Goal: Information Seeking & Learning: Learn about a topic

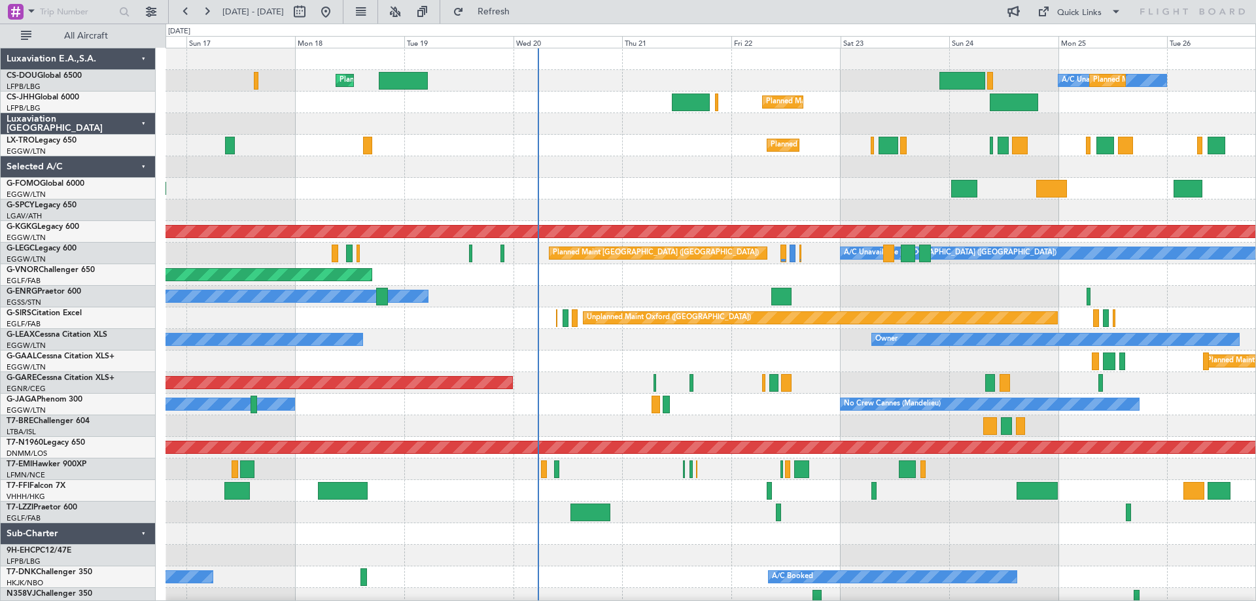
click at [600, 153] on div "Planned Maint [GEOGRAPHIC_DATA] ([GEOGRAPHIC_DATA])" at bounding box center [709, 146] width 1089 height 22
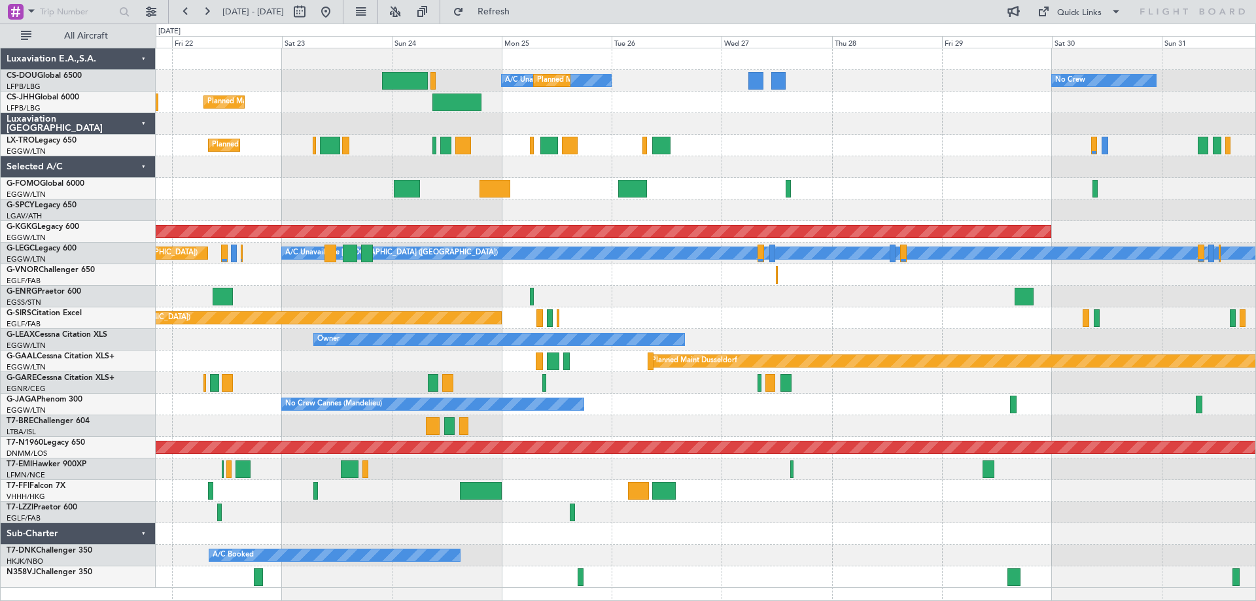
click at [596, 106] on div "Planned Maint [GEOGRAPHIC_DATA] ([GEOGRAPHIC_DATA])" at bounding box center [705, 103] width 1099 height 22
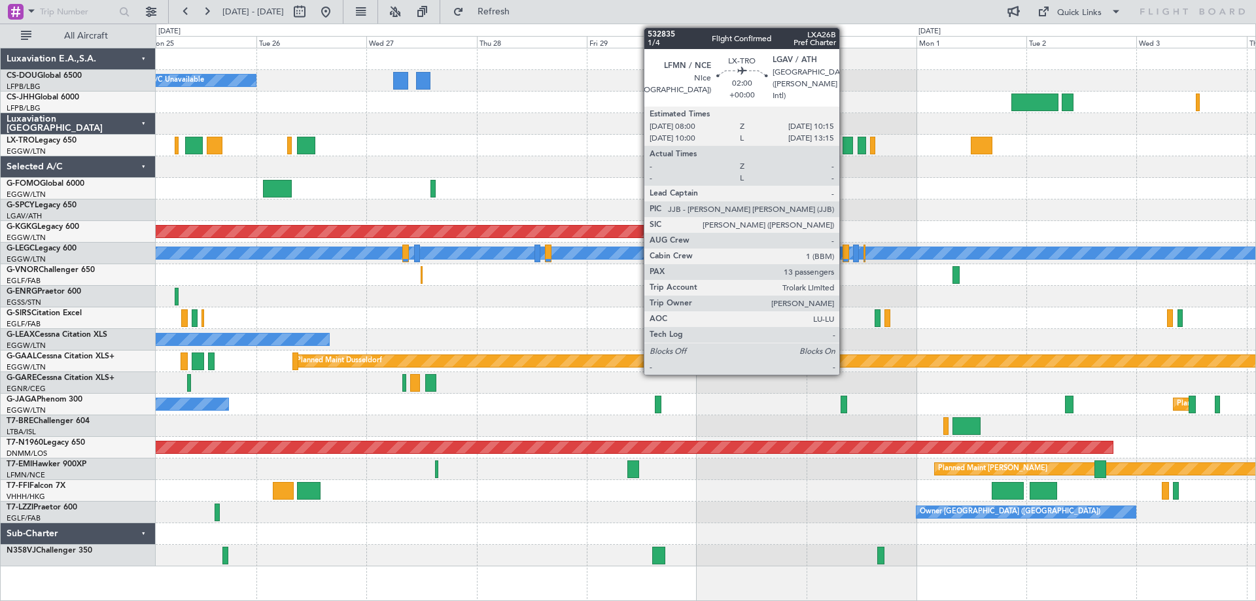
click at [845, 146] on div at bounding box center [847, 146] width 10 height 18
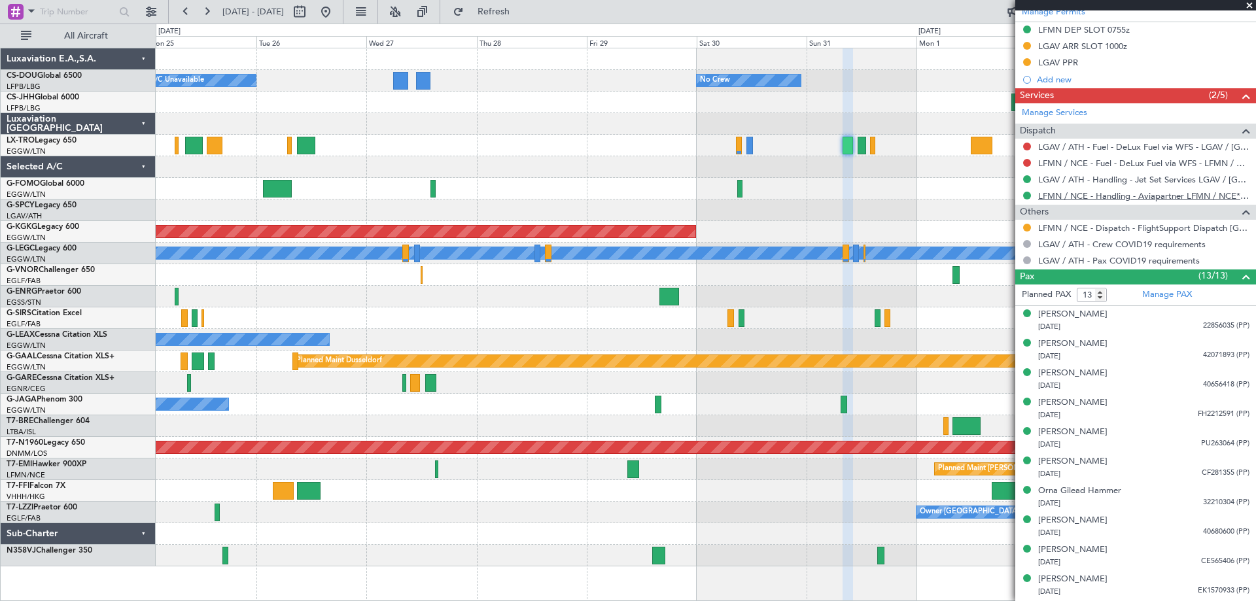
scroll to position [490, 0]
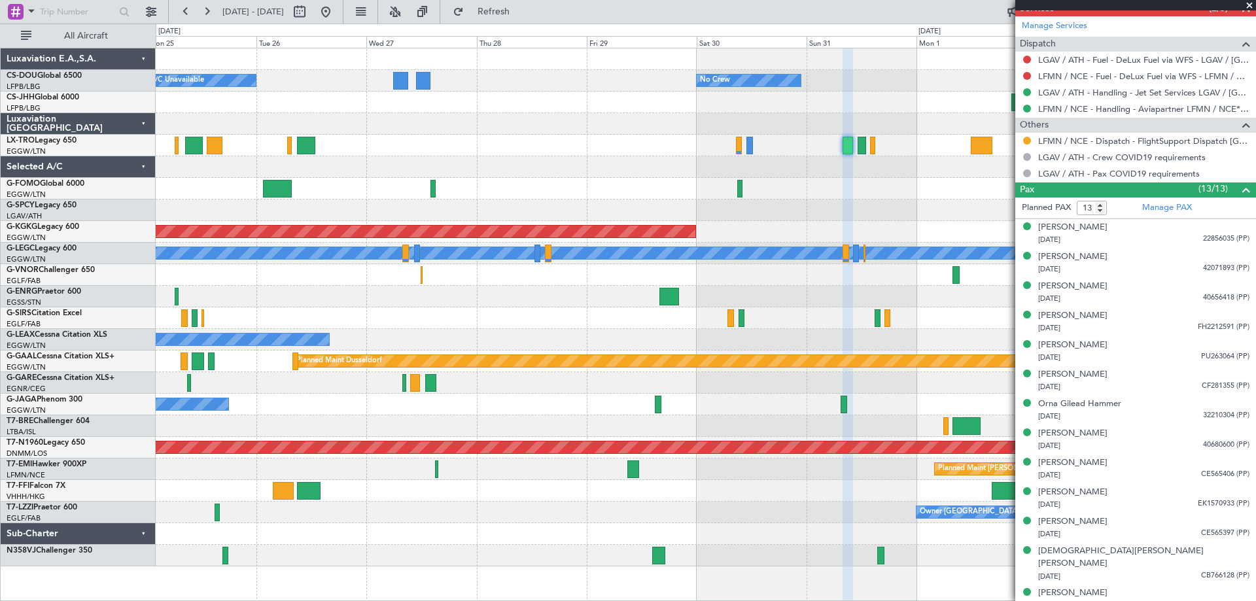
click at [1248, 7] on span at bounding box center [1248, 6] width 13 height 12
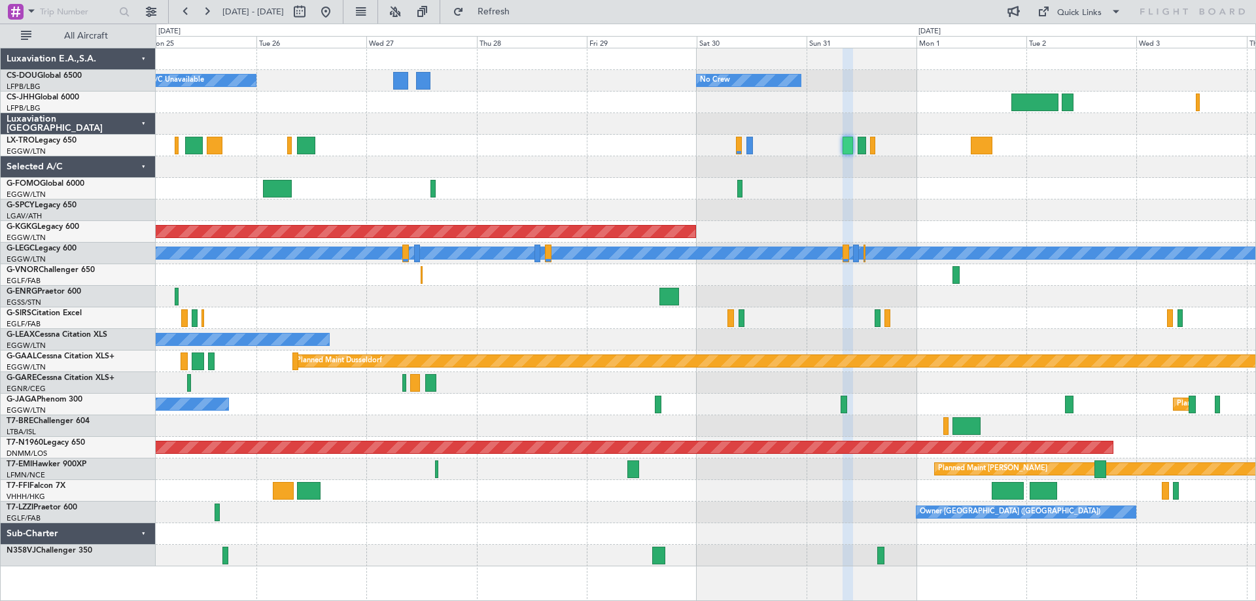
type input "0"
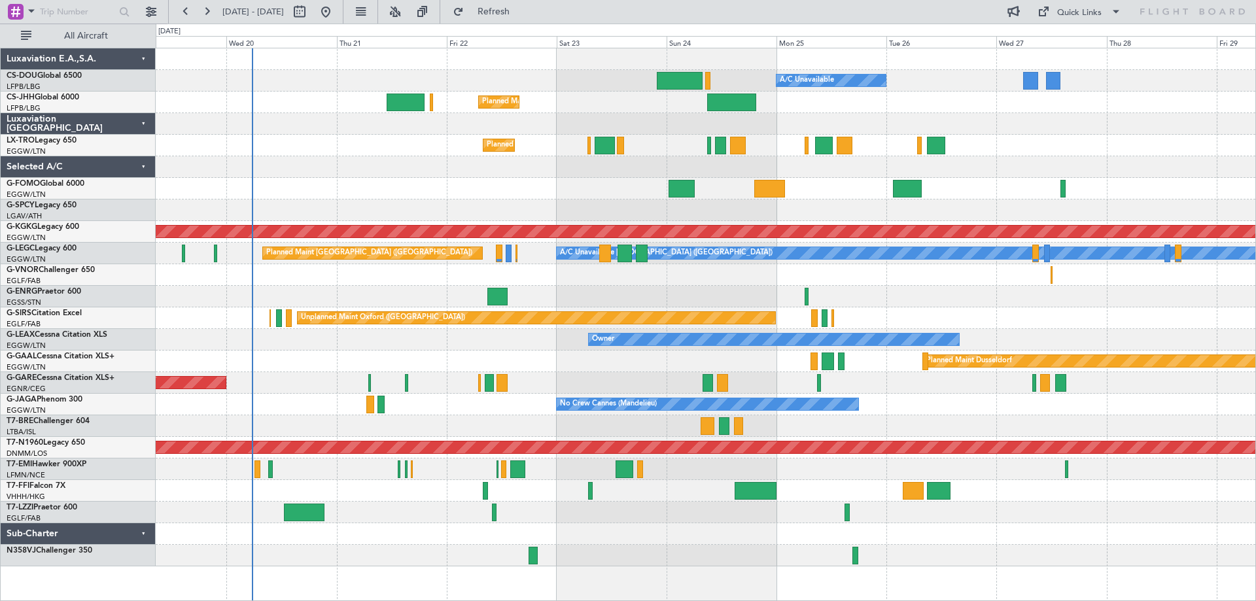
click at [1088, 150] on div "Planned Maint [GEOGRAPHIC_DATA] ([GEOGRAPHIC_DATA]) A/C Unavailable Planned Mai…" at bounding box center [705, 307] width 1099 height 518
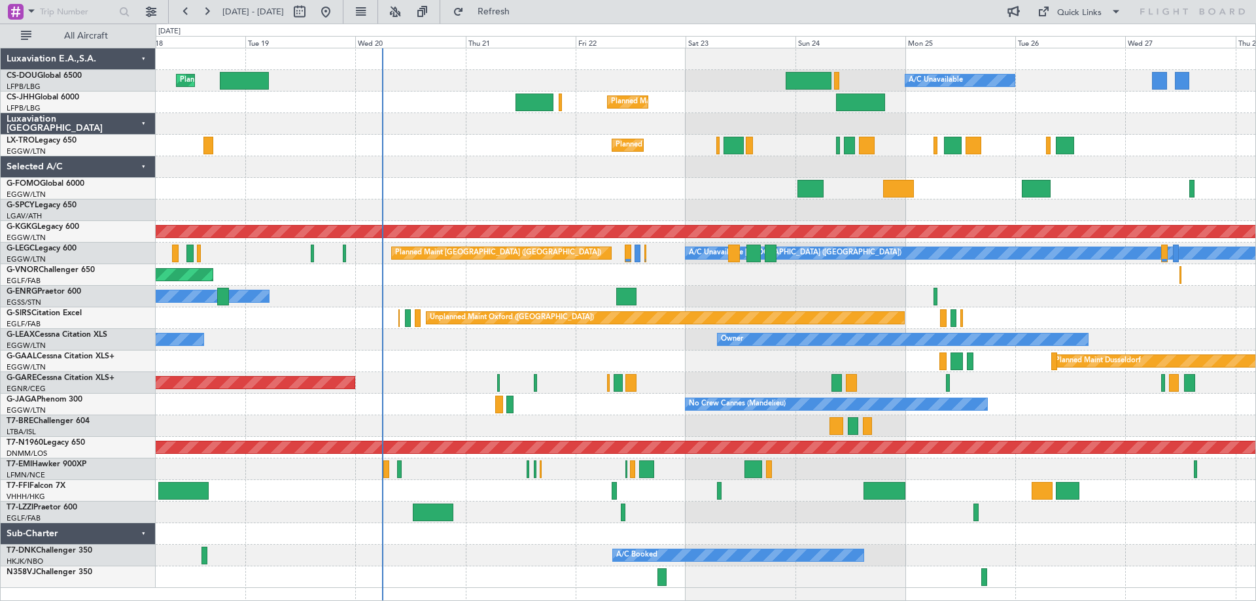
click at [691, 198] on div "Planned Maint Windsor Locks ([PERSON_NAME] Intl)" at bounding box center [705, 189] width 1099 height 22
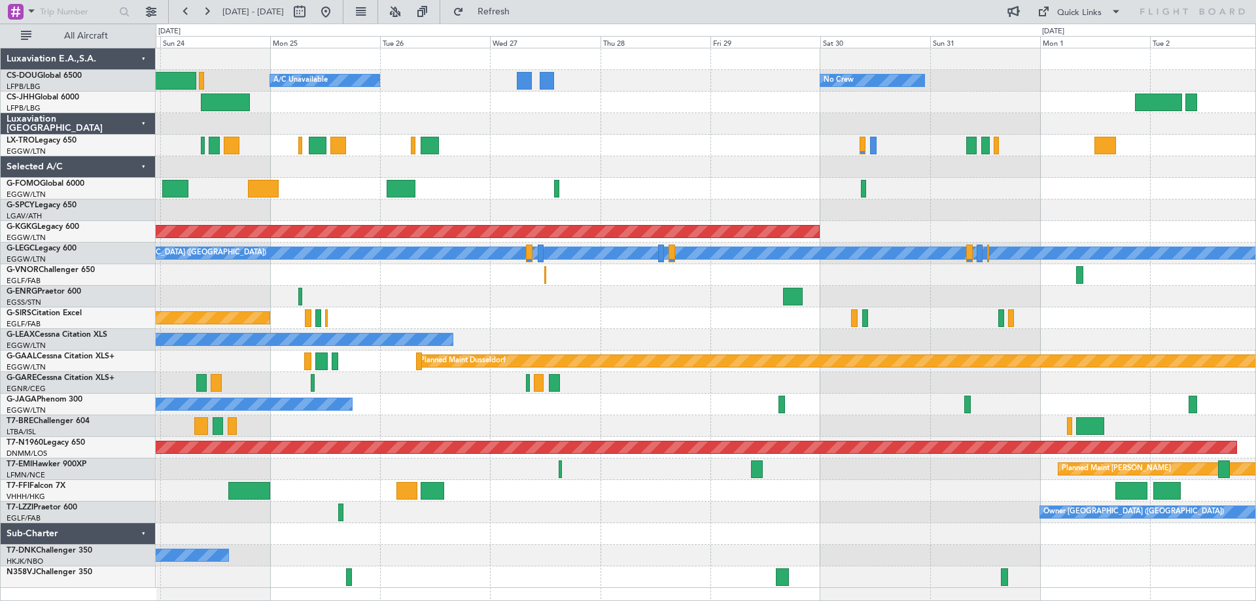
click at [483, 97] on div "Planned Maint [GEOGRAPHIC_DATA] ([GEOGRAPHIC_DATA])" at bounding box center [705, 103] width 1099 height 22
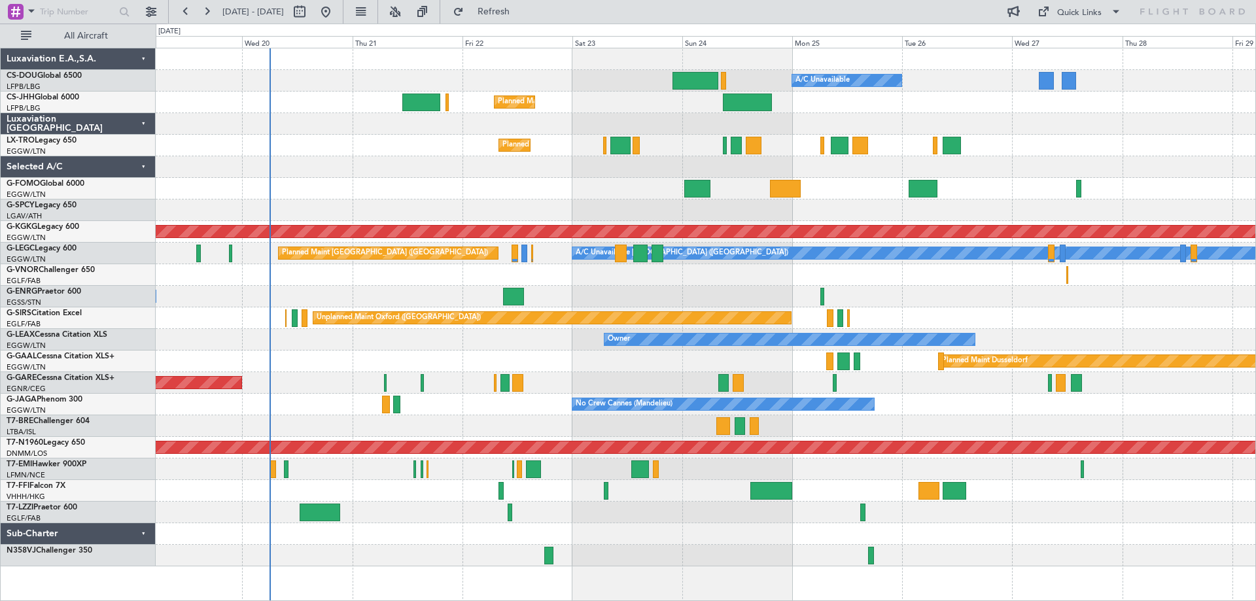
click at [1059, 141] on div "Planned Maint [GEOGRAPHIC_DATA] ([GEOGRAPHIC_DATA]) A/C Unavailable Planned Mai…" at bounding box center [705, 307] width 1099 height 518
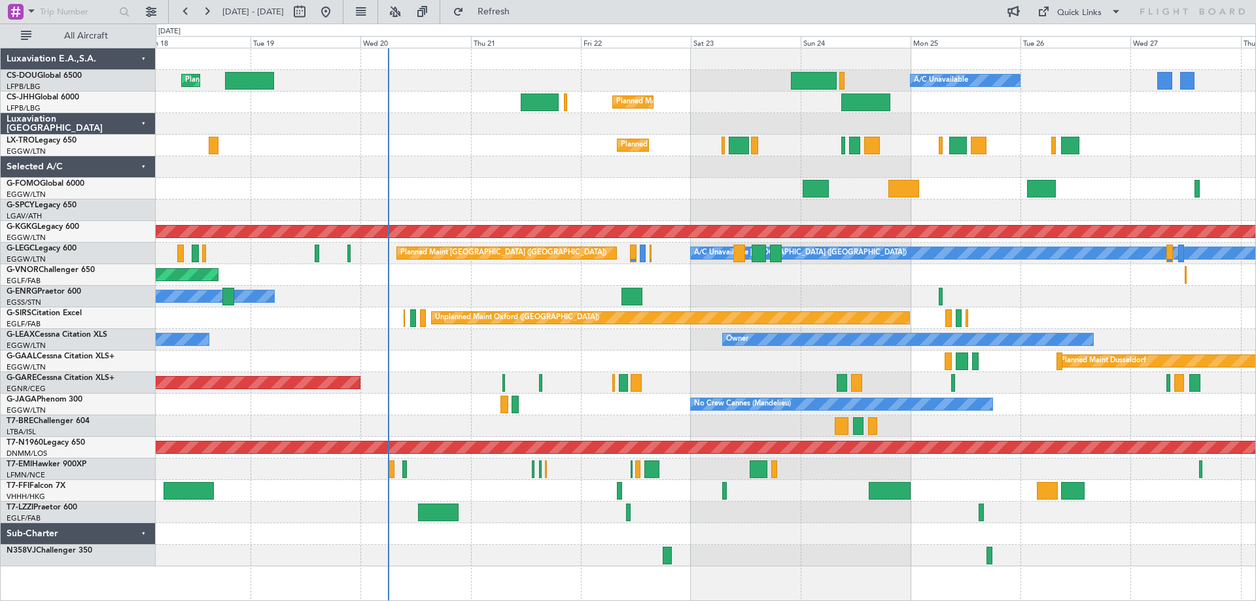
click at [561, 146] on div "Planned Maint [GEOGRAPHIC_DATA] ([GEOGRAPHIC_DATA])" at bounding box center [705, 146] width 1099 height 22
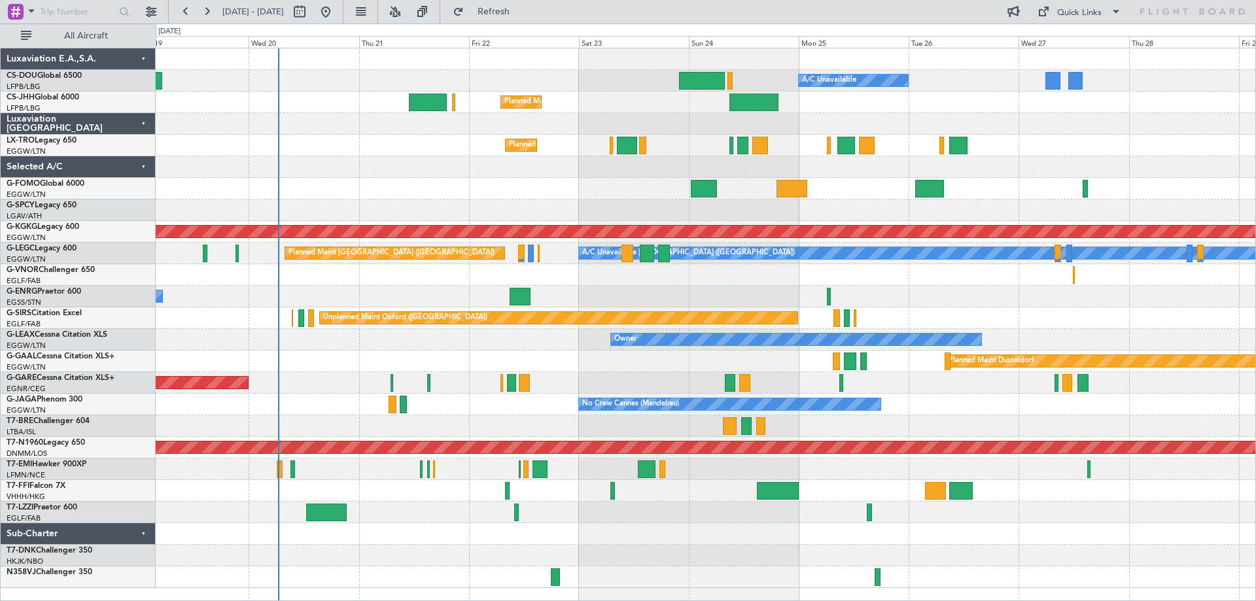
click at [936, 294] on div "Owner" at bounding box center [705, 297] width 1099 height 22
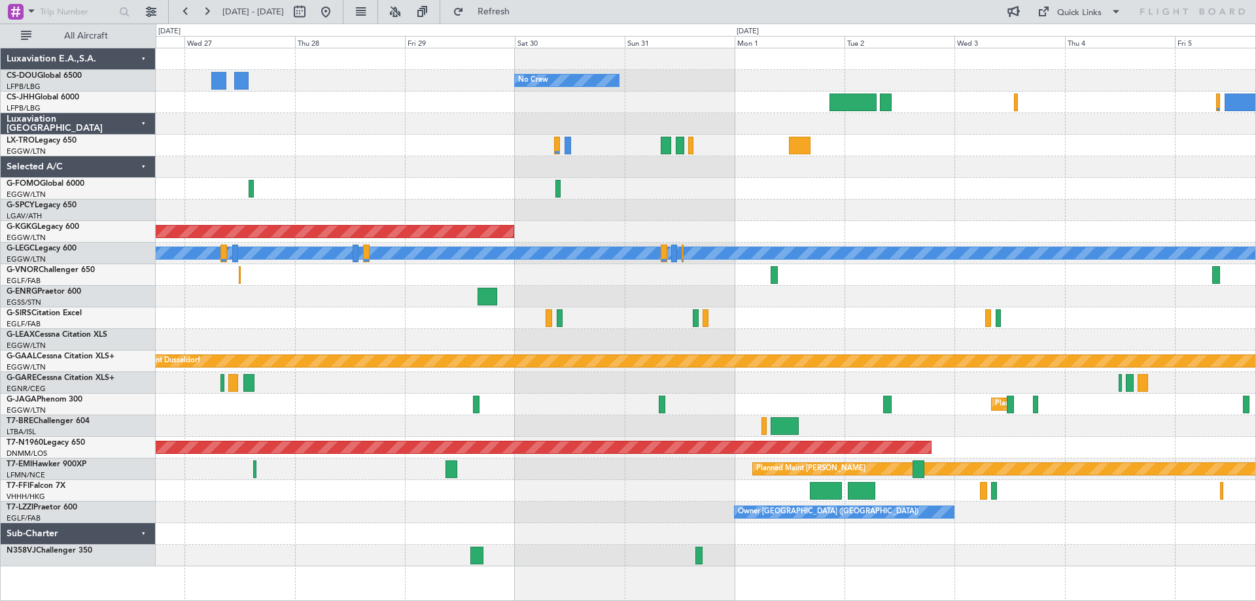
click at [301, 137] on div "No Crew A/C Unavailable Planned Maint [GEOGRAPHIC_DATA] ([GEOGRAPHIC_DATA]) AOG…" at bounding box center [705, 307] width 1099 height 518
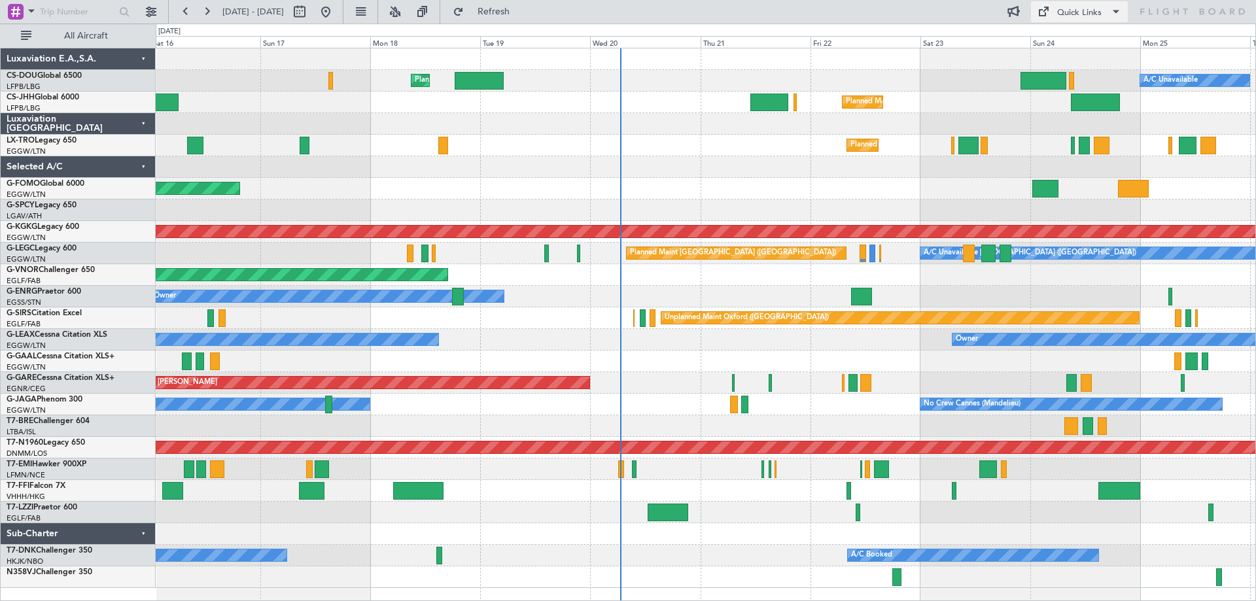
click at [1086, 14] on div "Quick Links" at bounding box center [1079, 13] width 44 height 13
click at [1084, 39] on button "Trip Builder" at bounding box center [1080, 42] width 98 height 31
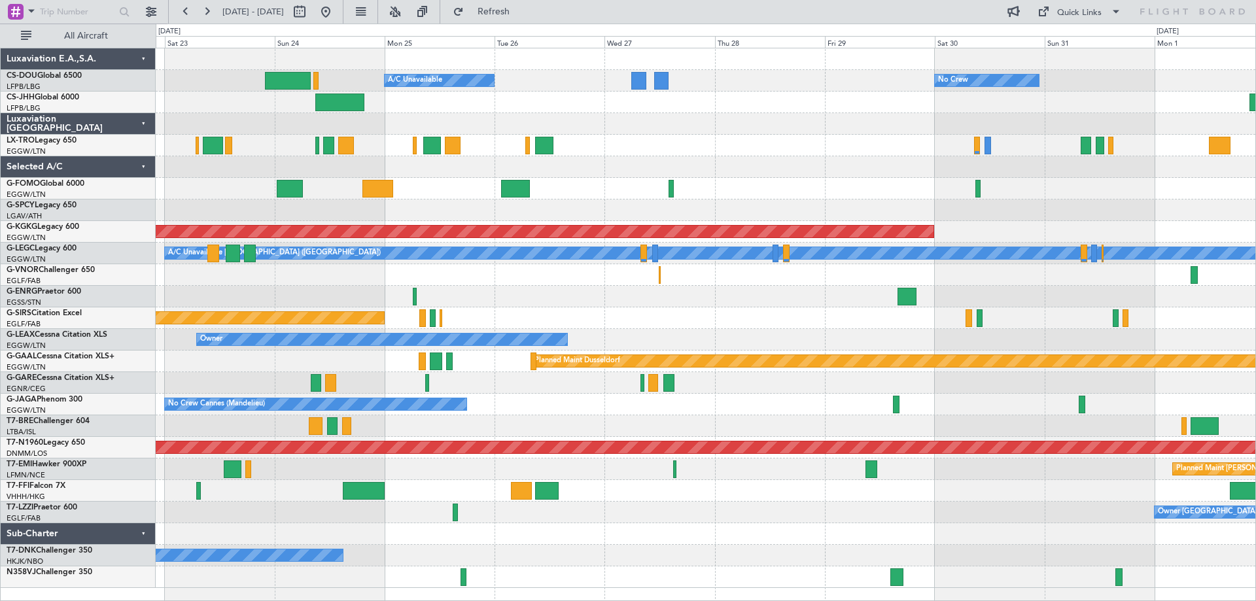
click at [294, 145] on div "Planned Maint [GEOGRAPHIC_DATA] ([GEOGRAPHIC_DATA]) A/C Unavailable No Crew Pla…" at bounding box center [705, 318] width 1099 height 540
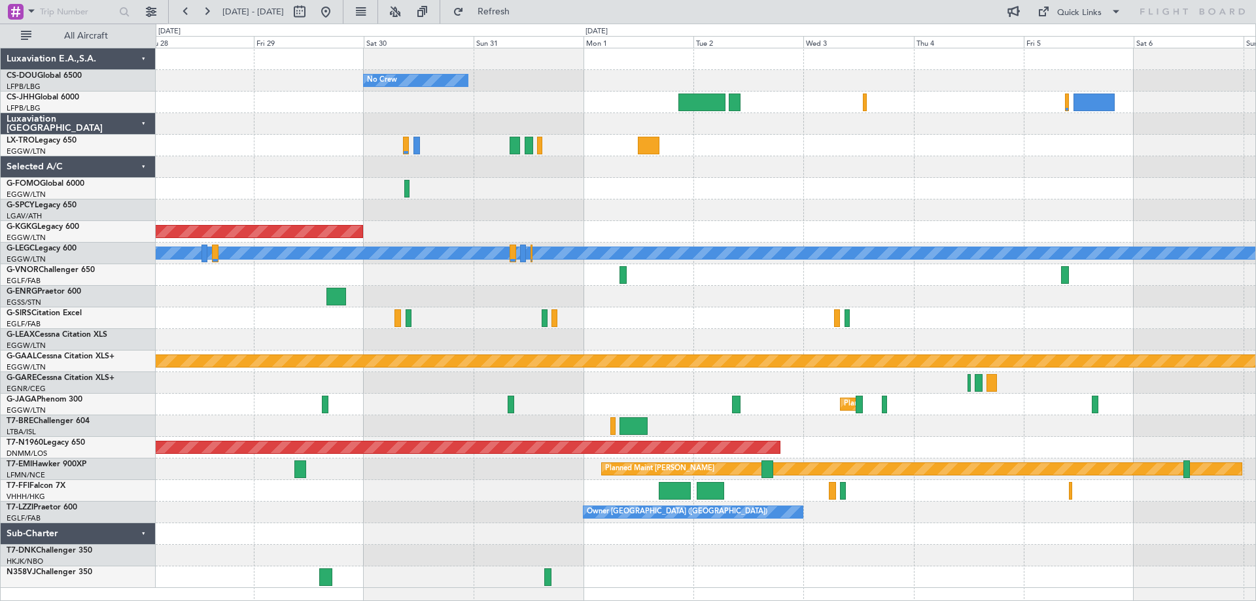
click at [450, 186] on div at bounding box center [705, 189] width 1099 height 22
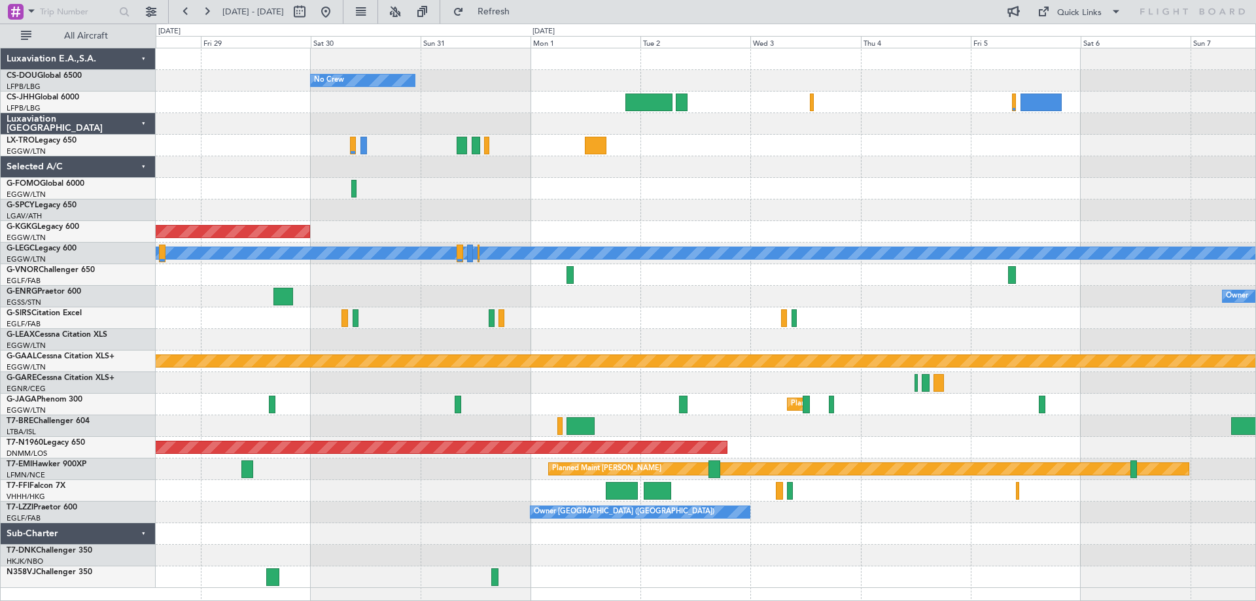
click at [613, 194] on div at bounding box center [705, 189] width 1099 height 22
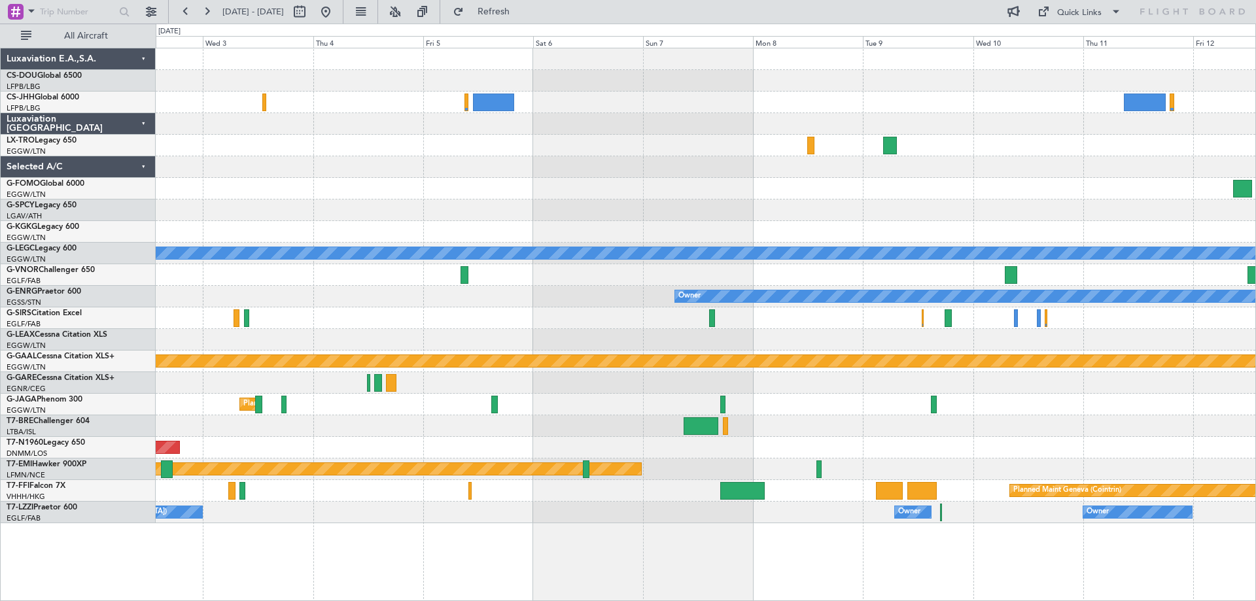
click at [424, 166] on div "A/C Unavailable [GEOGRAPHIC_DATA] ([GEOGRAPHIC_DATA]) Owner Planned [GEOGRAPHIC…" at bounding box center [705, 285] width 1099 height 475
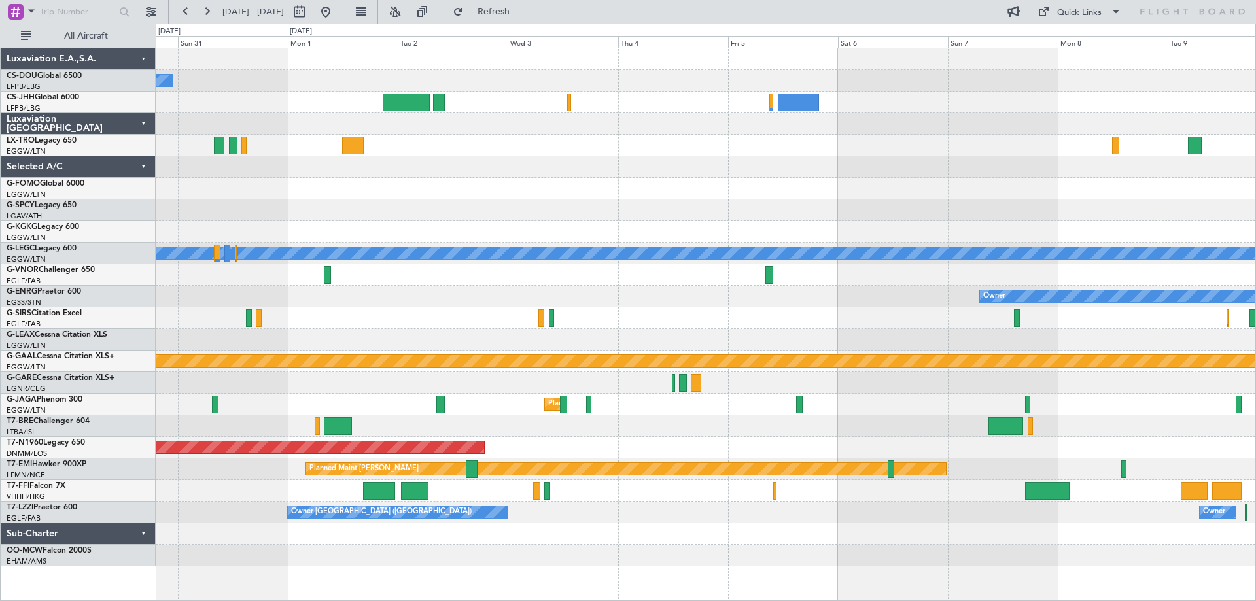
click at [892, 186] on div "No Crew AOG Maint [GEOGRAPHIC_DATA] ([GEOGRAPHIC_DATA]) A/C Unavailable [GEOGRA…" at bounding box center [705, 307] width 1099 height 518
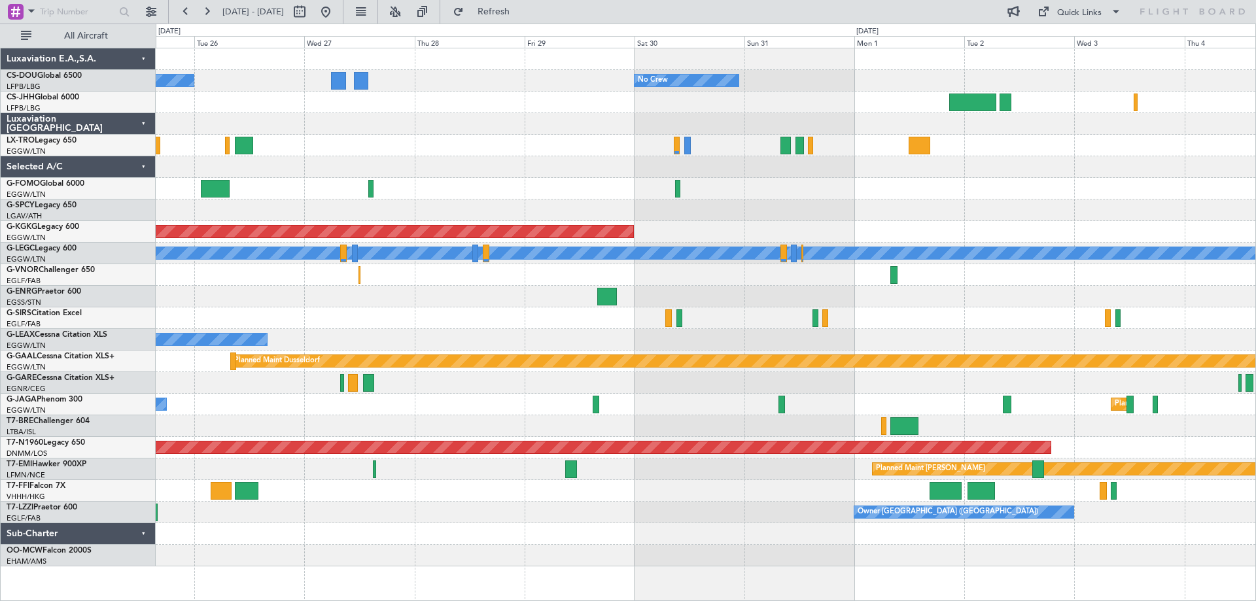
click at [961, 191] on div at bounding box center [705, 189] width 1099 height 22
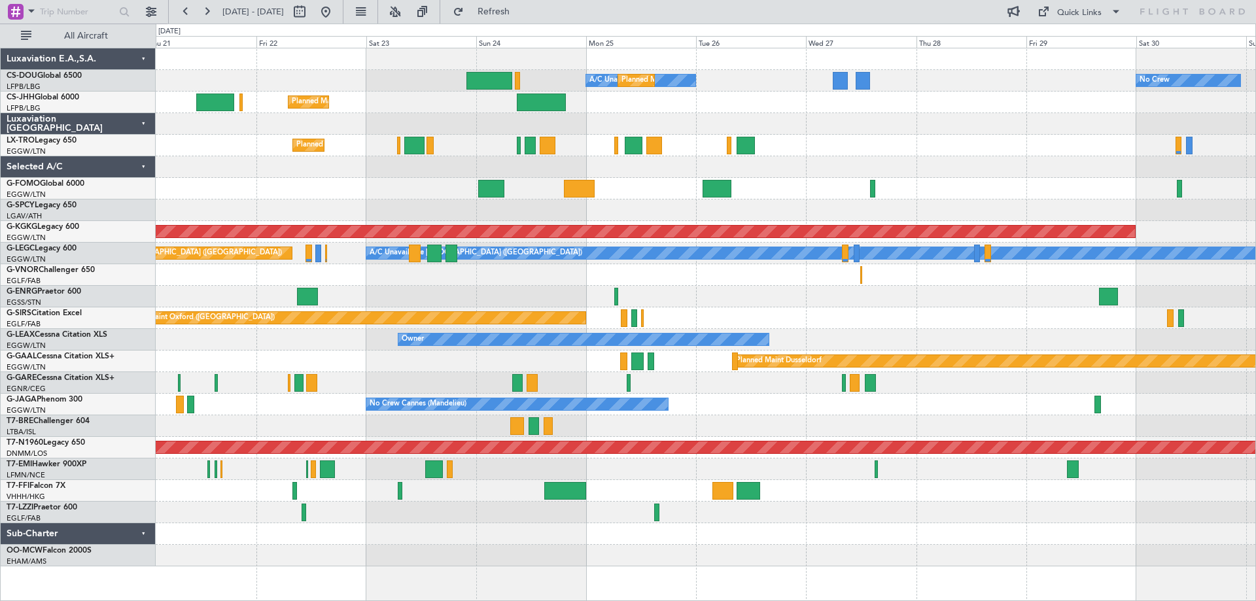
click at [1025, 178] on div at bounding box center [705, 189] width 1099 height 22
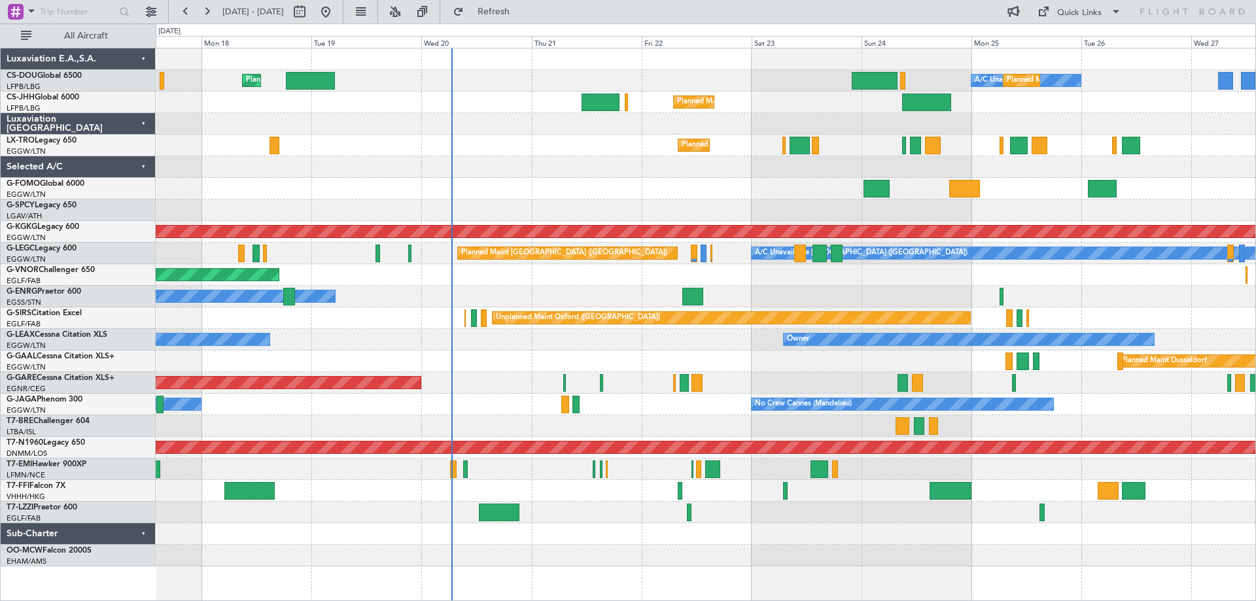
click at [1072, 168] on div at bounding box center [705, 167] width 1099 height 22
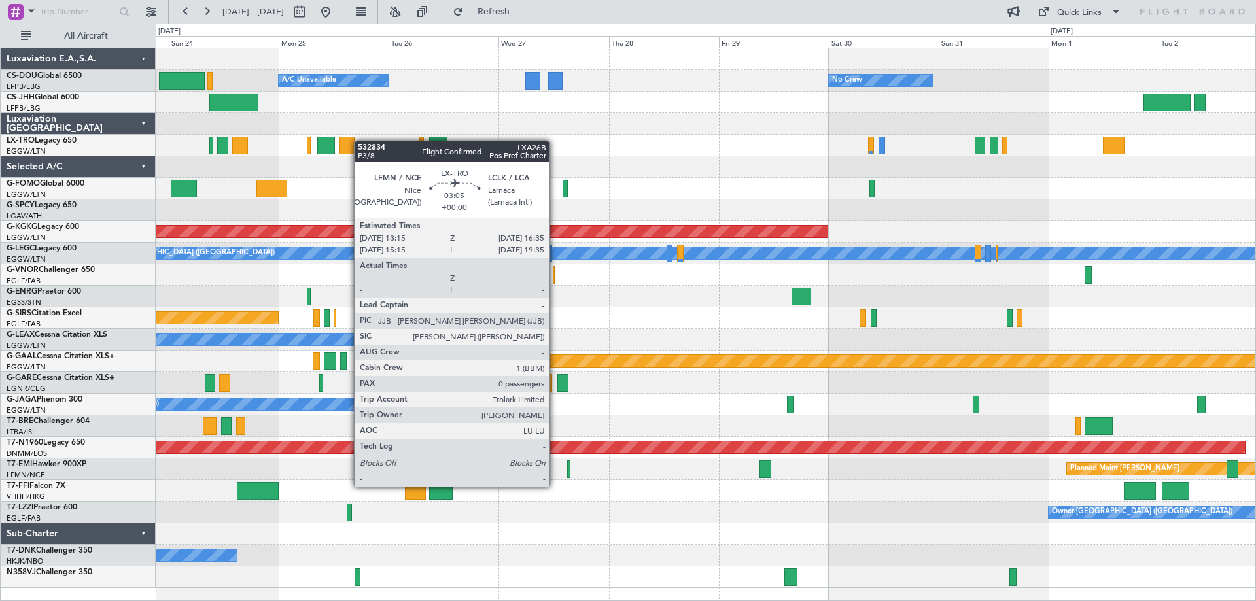
click at [360, 141] on div "Planned Maint [GEOGRAPHIC_DATA] ([GEOGRAPHIC_DATA])" at bounding box center [705, 146] width 1099 height 22
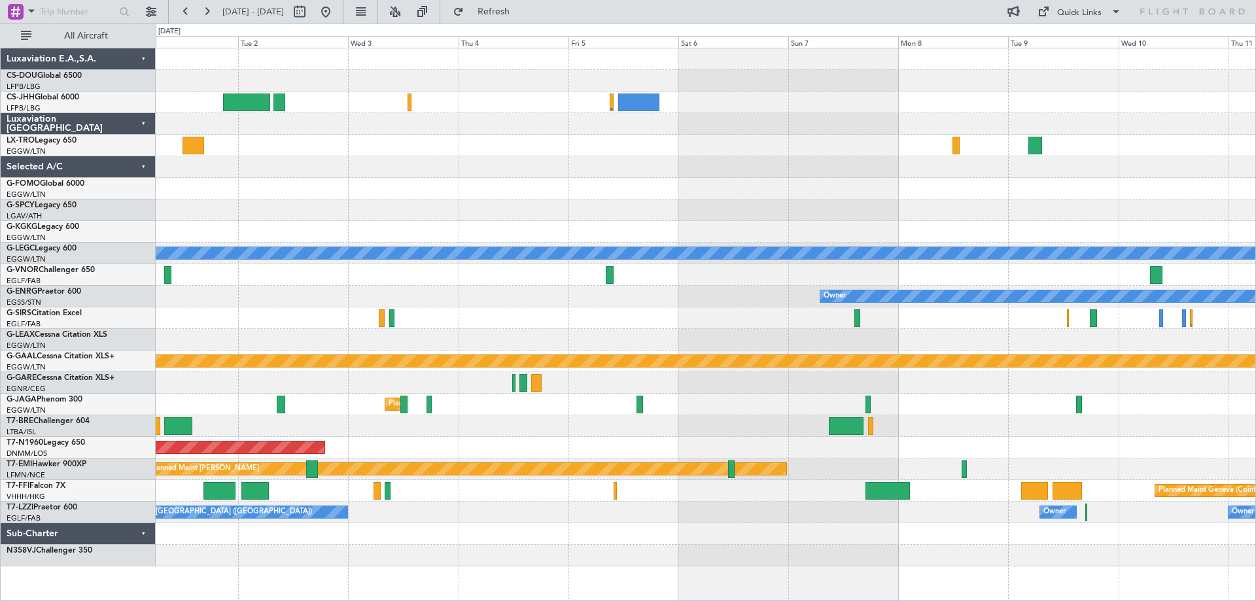
click at [464, 158] on div at bounding box center [705, 167] width 1099 height 22
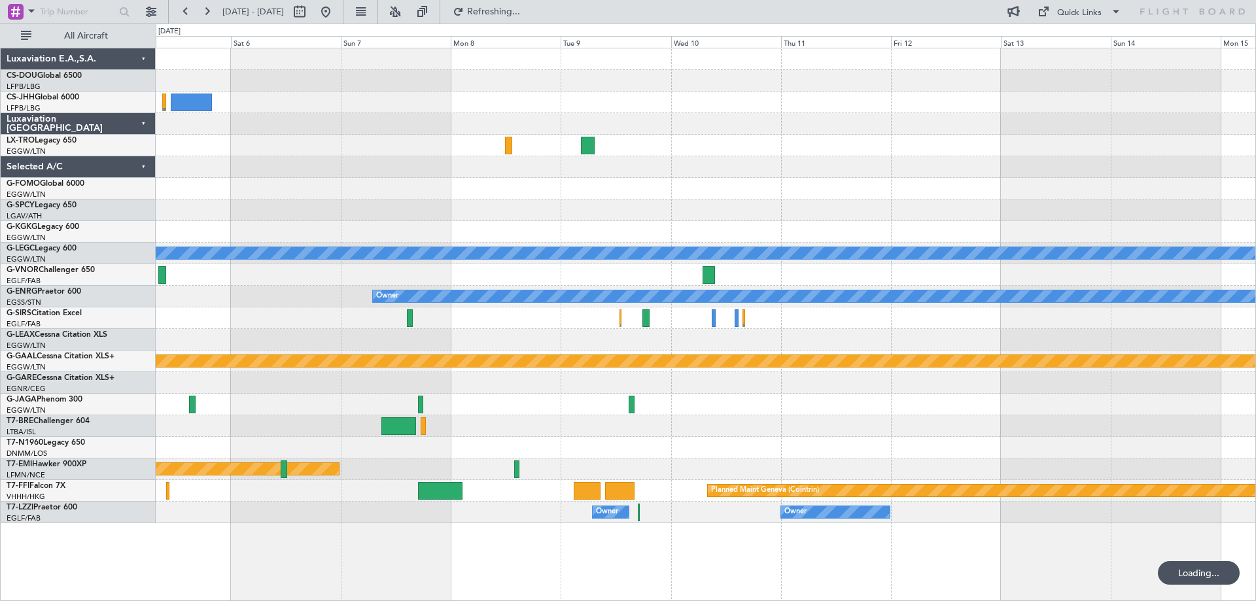
click at [717, 195] on div "A/C Unavailable [GEOGRAPHIC_DATA] ([GEOGRAPHIC_DATA]) Owner Planned [GEOGRAPHIC…" at bounding box center [705, 285] width 1099 height 475
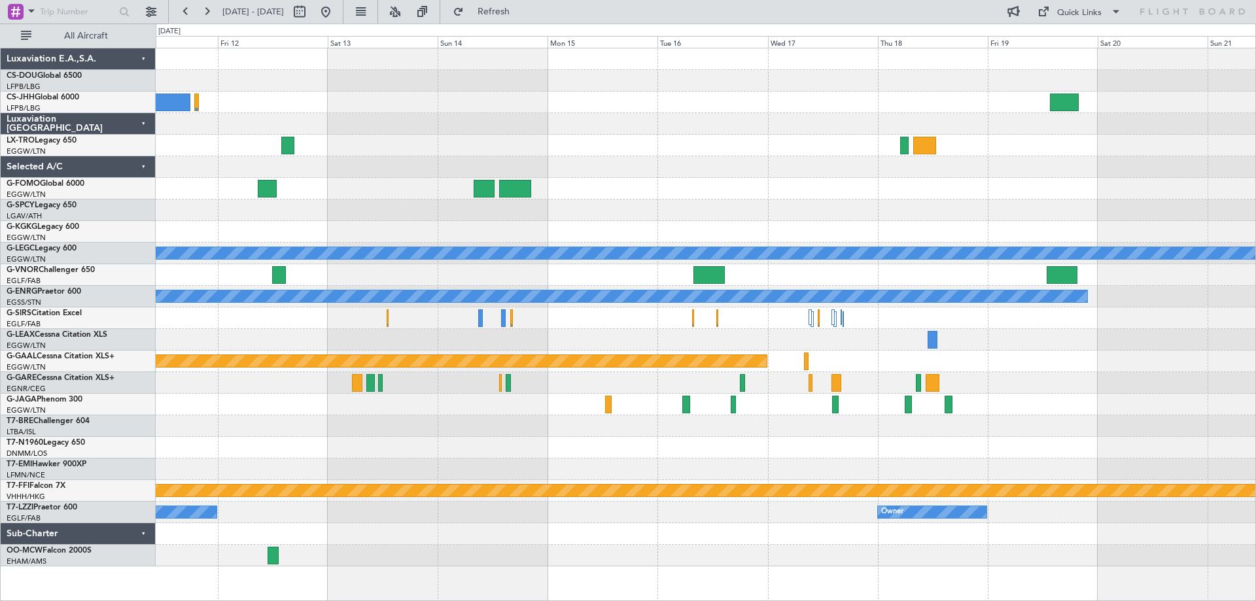
click at [477, 170] on div at bounding box center [705, 167] width 1099 height 22
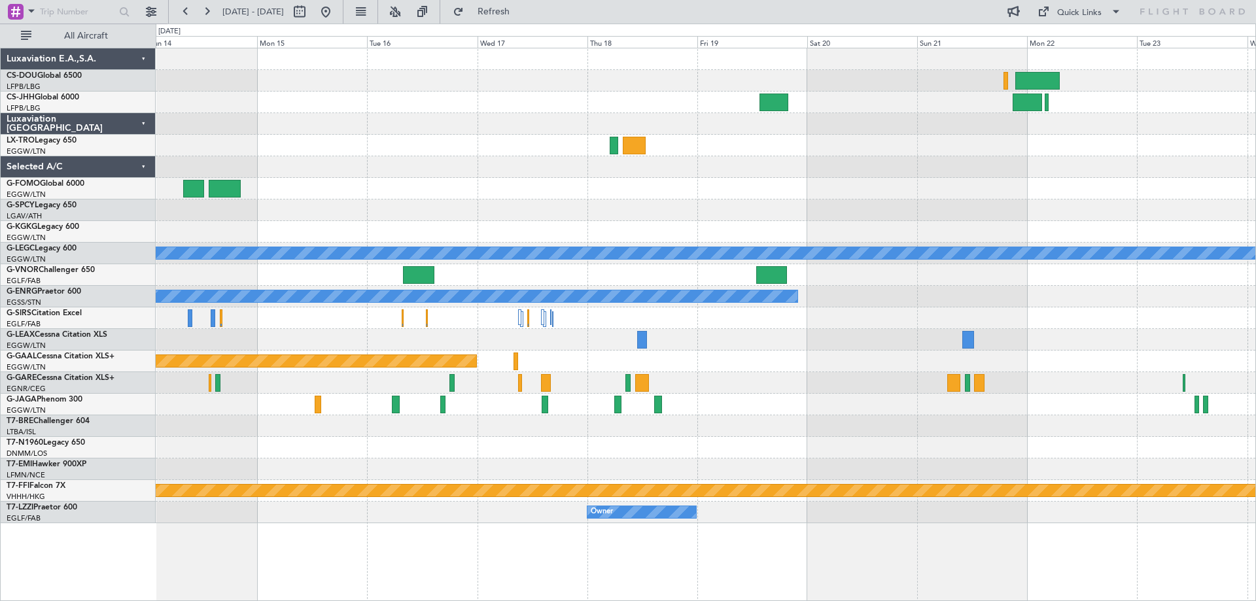
click at [674, 190] on div at bounding box center [705, 189] width 1099 height 22
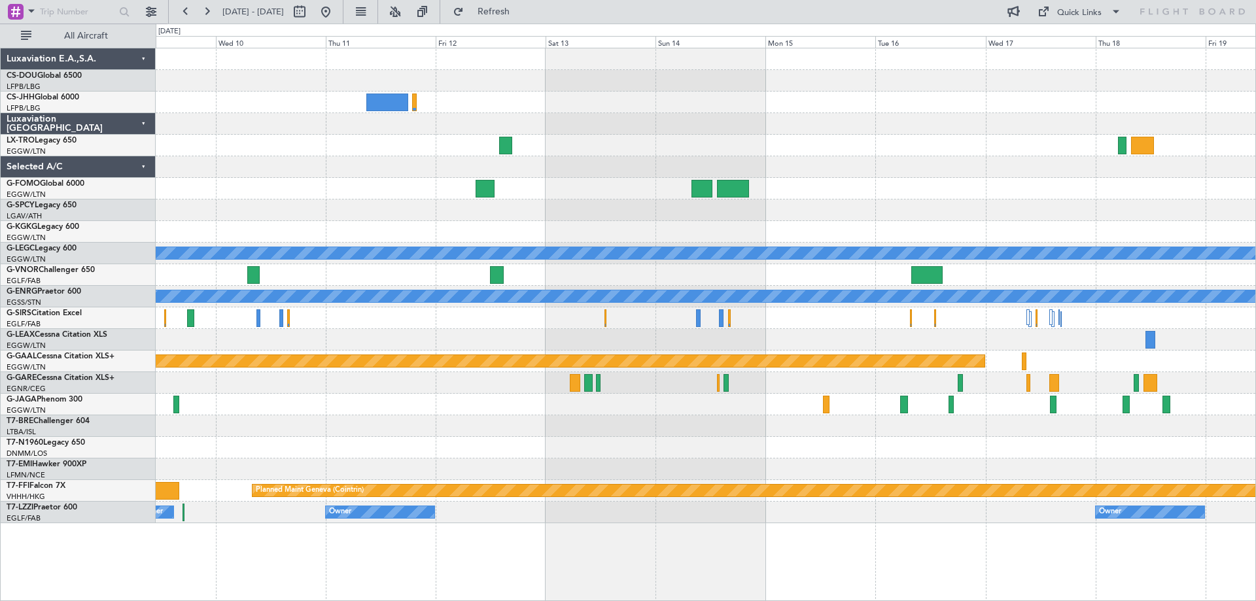
click at [1104, 199] on div "A/C Unavailable [GEOGRAPHIC_DATA] ([GEOGRAPHIC_DATA]) Owner Planned [GEOGRAPHIC…" at bounding box center [705, 285] width 1099 height 475
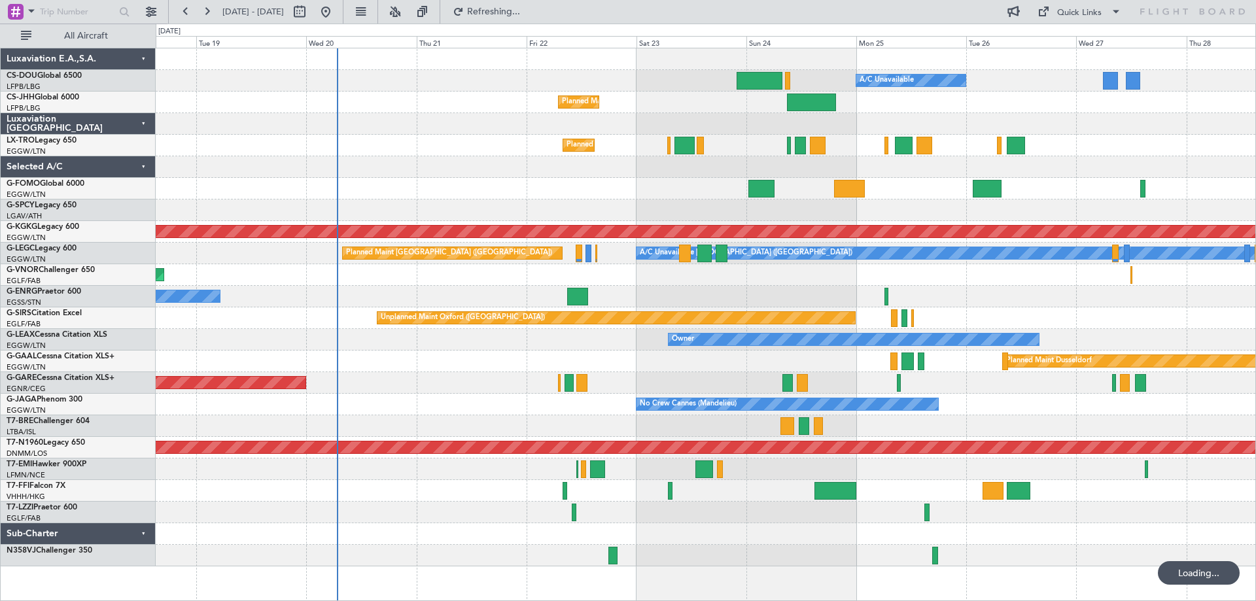
click at [913, 182] on div "Planned Maint [GEOGRAPHIC_DATA] ([GEOGRAPHIC_DATA]) A/C Unavailable No Crew Pla…" at bounding box center [705, 307] width 1099 height 518
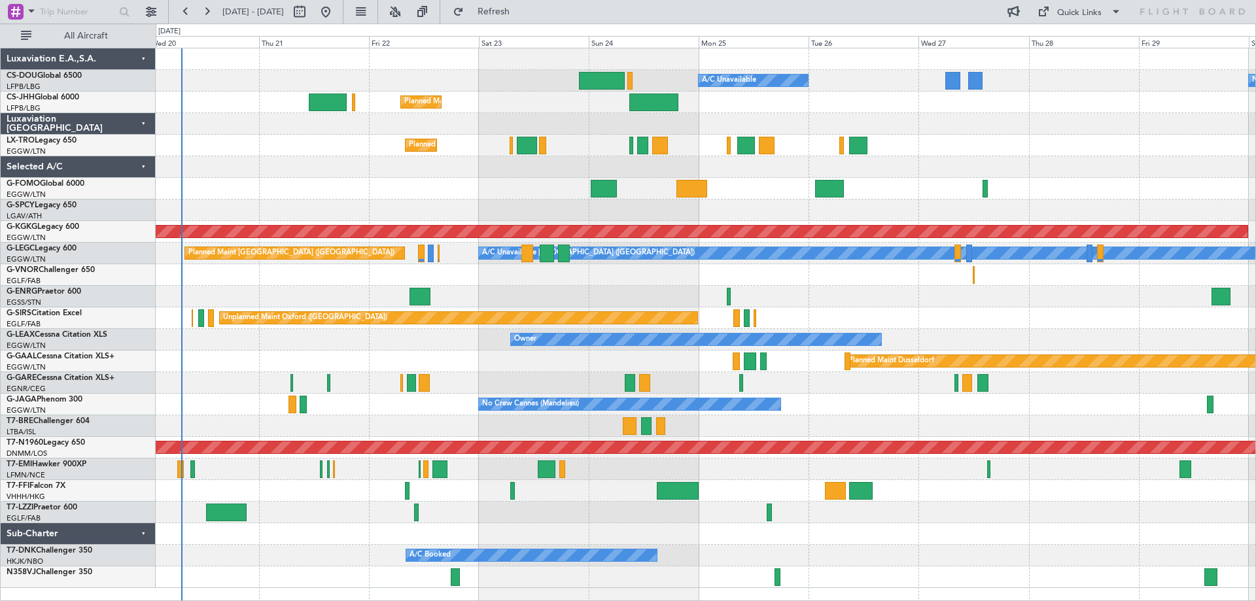
click at [814, 154] on div "Planned Maint [GEOGRAPHIC_DATA] ([GEOGRAPHIC_DATA])" at bounding box center [705, 146] width 1099 height 22
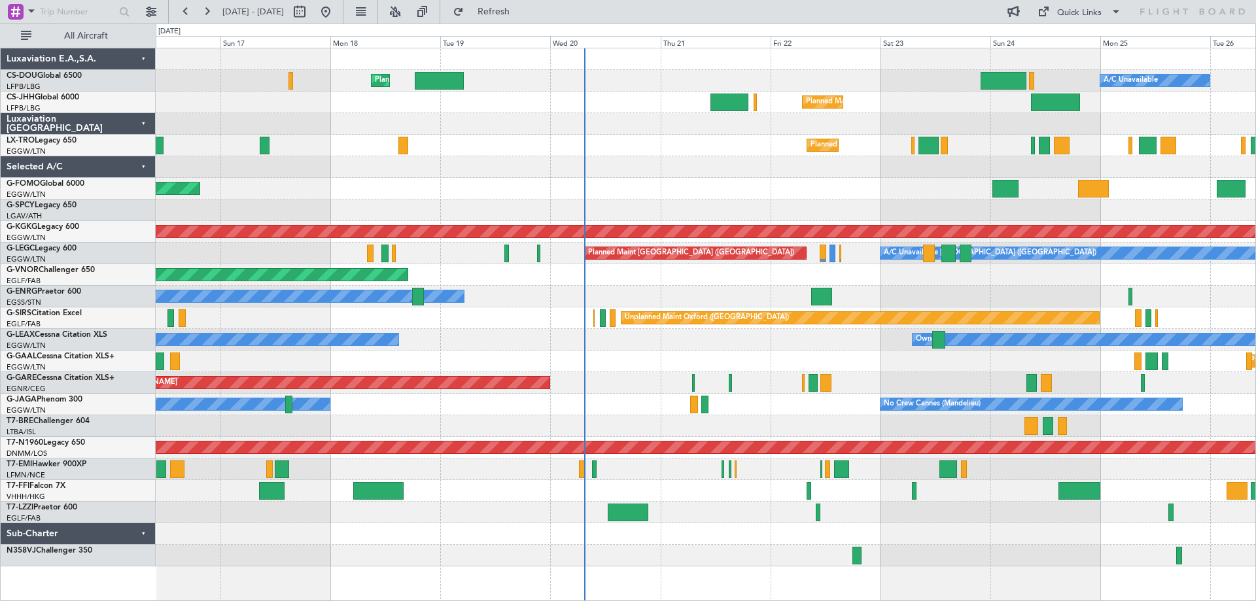
click at [685, 137] on div "Planned Maint [GEOGRAPHIC_DATA] ([GEOGRAPHIC_DATA]) A/C Unavailable Planned Mai…" at bounding box center [705, 307] width 1099 height 518
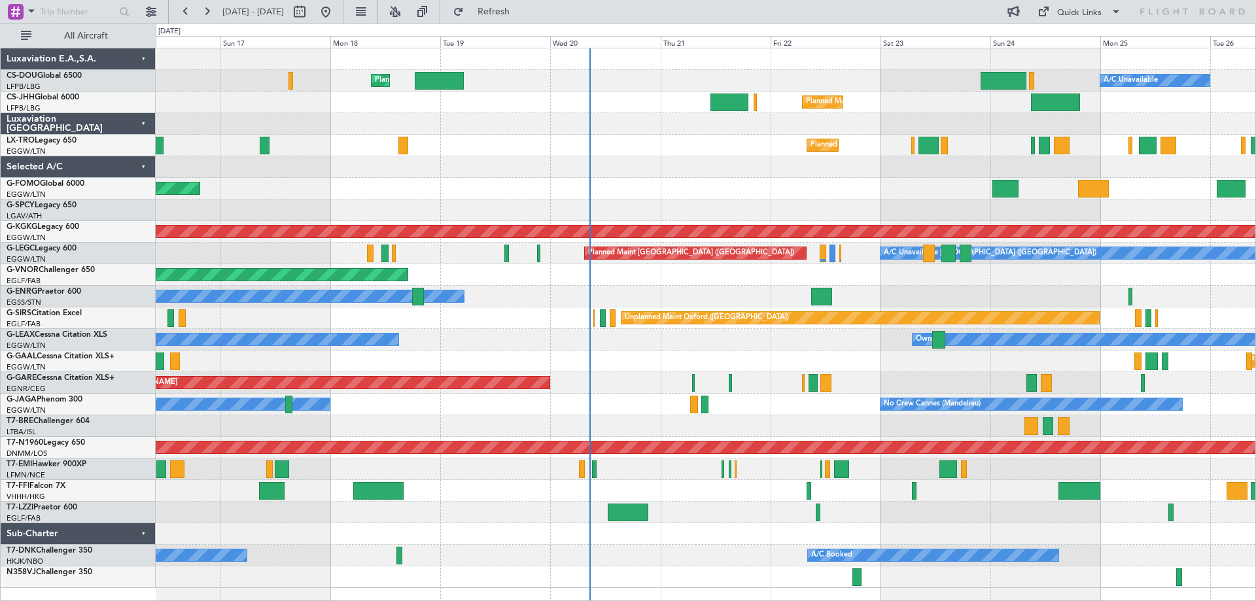
click at [715, 180] on div "Planned Maint Windsor Locks ([PERSON_NAME] Intl)" at bounding box center [705, 189] width 1099 height 22
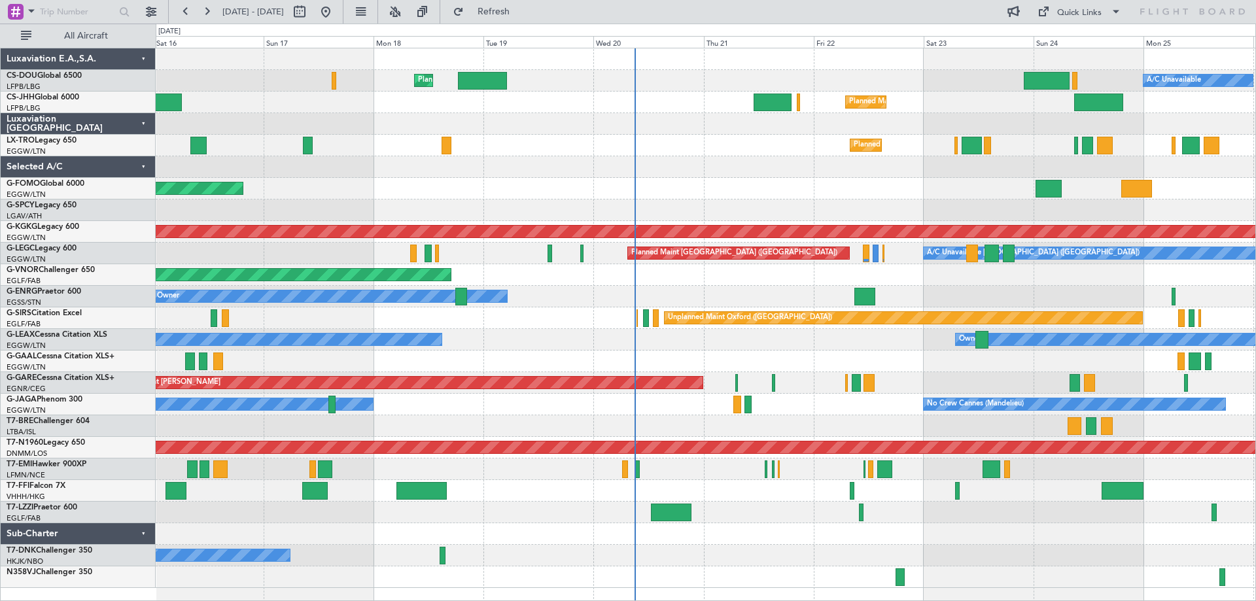
click at [746, 190] on div "Planned Maint Windsor Locks ([PERSON_NAME] Intl)" at bounding box center [705, 189] width 1099 height 22
